Goal: Task Accomplishment & Management: Use online tool/utility

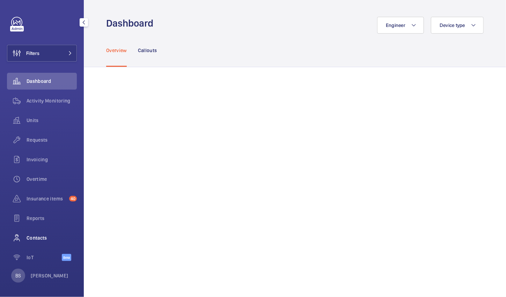
click at [32, 240] on span "Contacts" at bounding box center [52, 237] width 50 height 7
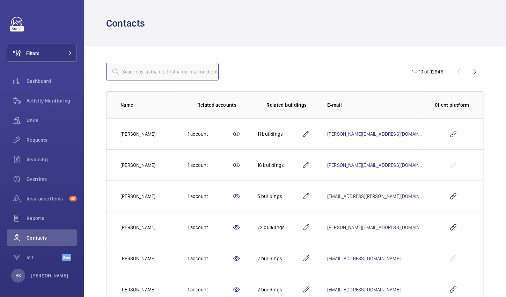
click at [155, 75] on input "text" at bounding box center [162, 71] width 112 height 17
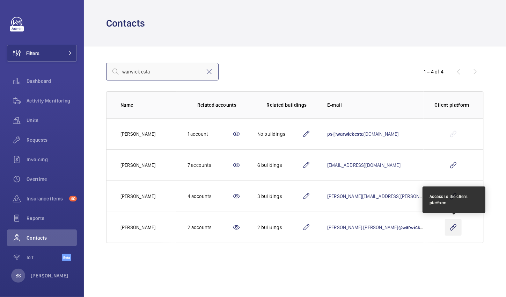
type input "warwick esta"
click at [454, 227] on wm-front-icon-button at bounding box center [453, 227] width 17 height 17
